Goal: Information Seeking & Learning: Learn about a topic

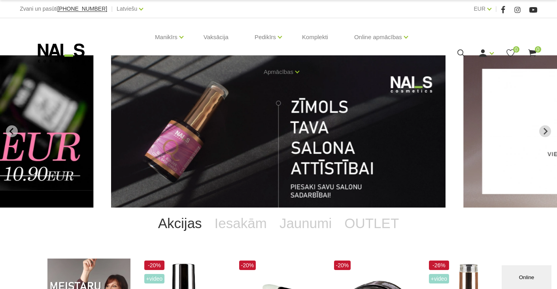
click at [11, 129] on icon "Previous slide" at bounding box center [11, 131] width 4 height 7
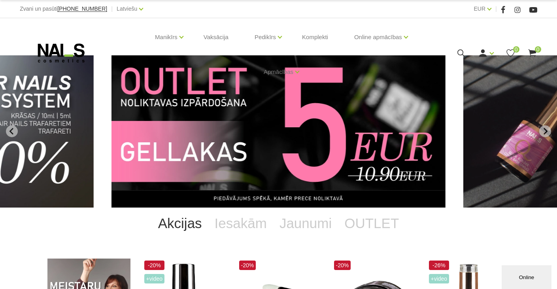
click at [11, 129] on icon "Previous slide" at bounding box center [11, 131] width 4 height 7
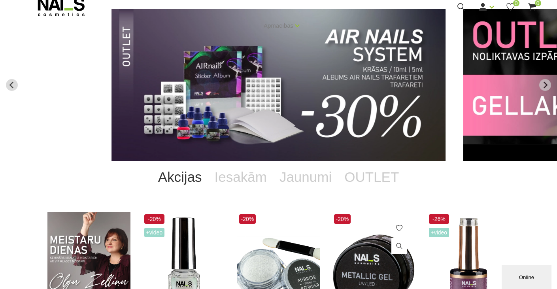
scroll to position [119, 0]
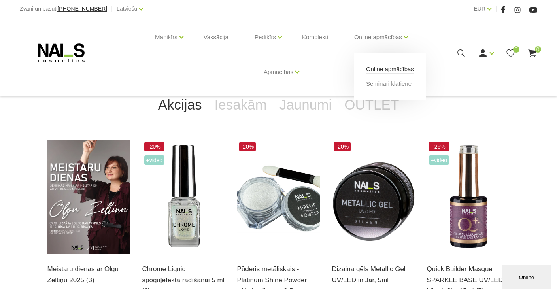
click at [386, 68] on link "Online apmācības" at bounding box center [390, 69] width 48 height 9
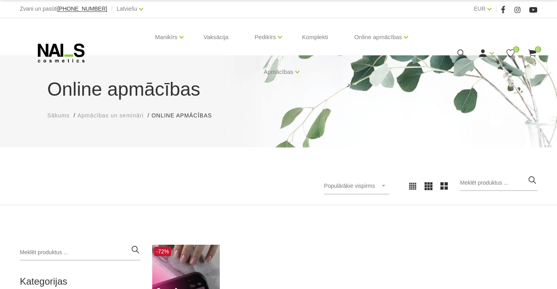
click at [98, 116] on span "Apmācības un semināri" at bounding box center [110, 115] width 66 height 6
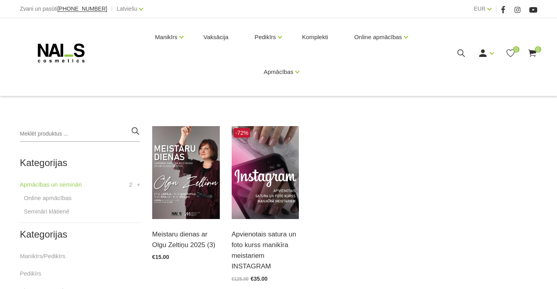
scroll to position [40, 0]
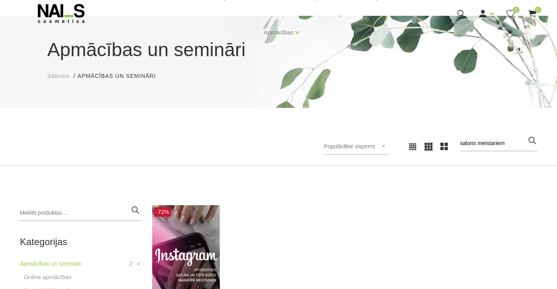
type input "salons meistariem"
click at [531, 139] on icon "button" at bounding box center [532, 140] width 10 height 10
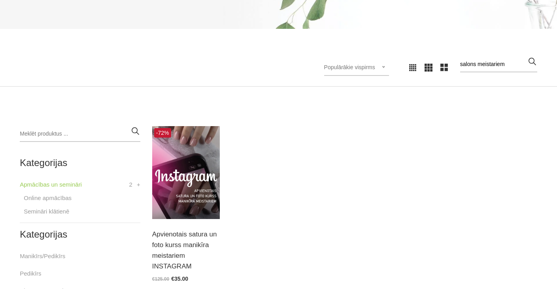
scroll to position [0, 0]
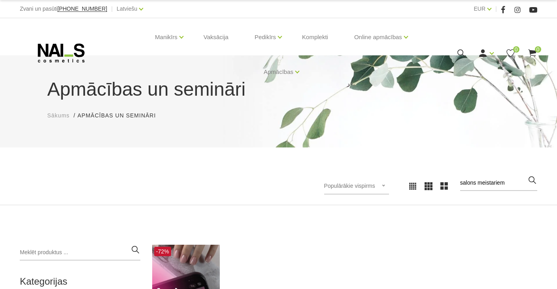
click at [531, 179] on icon "button" at bounding box center [532, 180] width 10 height 10
